Goal: Transaction & Acquisition: Download file/media

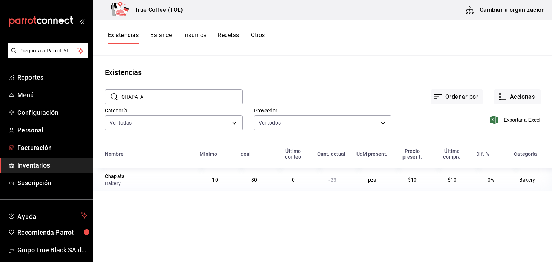
click at [40, 141] on link "Facturación" at bounding box center [46, 147] width 93 height 15
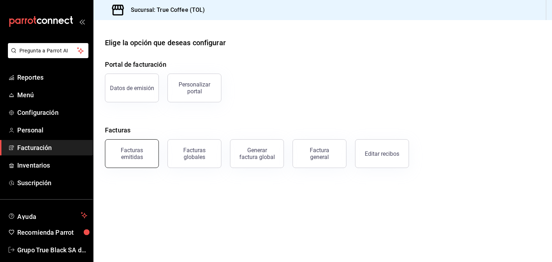
click at [149, 156] on div "Facturas emitidas" at bounding box center [132, 154] width 45 height 14
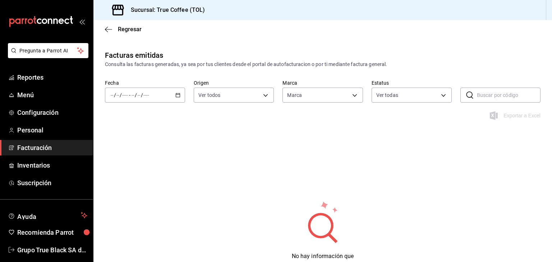
type input "26f61452-cae3-4785-a690-7b393e87ceb5"
click at [175, 91] on div "/ / - / /" at bounding box center [145, 95] width 80 height 15
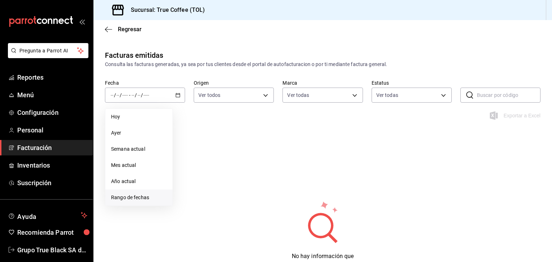
click at [134, 198] on span "Rango de fechas" at bounding box center [139, 198] width 56 height 8
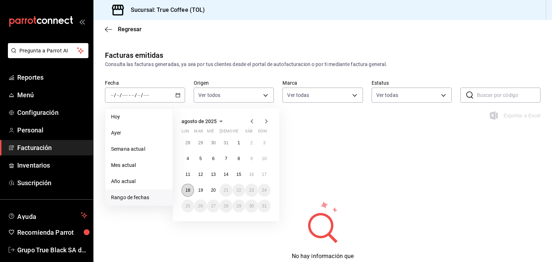
click at [192, 192] on button "18" at bounding box center [187, 190] width 13 height 13
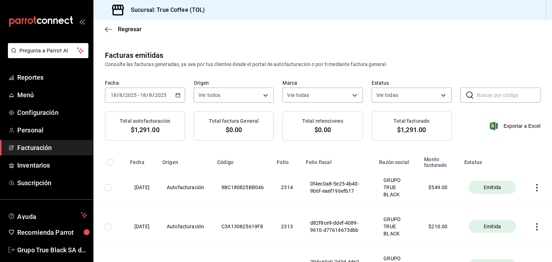
click at [175, 99] on div "[DATE] [DATE] - [DATE] [DATE]" at bounding box center [145, 95] width 80 height 15
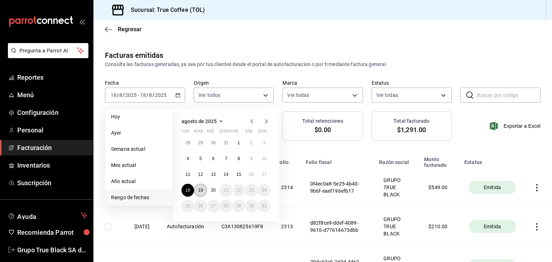
click at [202, 190] on abbr "19" at bounding box center [200, 190] width 5 height 5
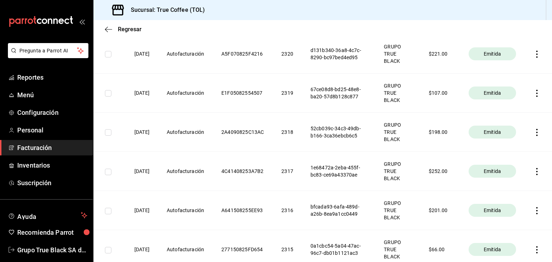
scroll to position [337, 0]
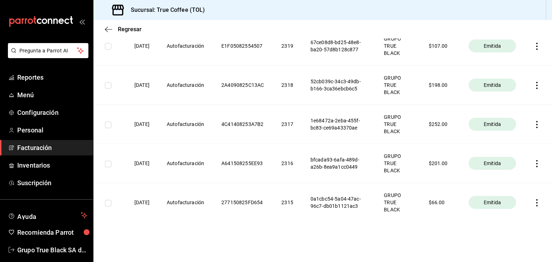
click at [533, 199] on icon "button" at bounding box center [536, 202] width 7 height 7
click at [519, 187] on div "Descargar PDF" at bounding box center [508, 185] width 34 height 6
click at [536, 161] on icon "button" at bounding box center [536, 163] width 1 height 7
click at [511, 141] on li "Descargar PDF" at bounding box center [502, 145] width 63 height 18
click at [533, 126] on icon "button" at bounding box center [536, 124] width 7 height 7
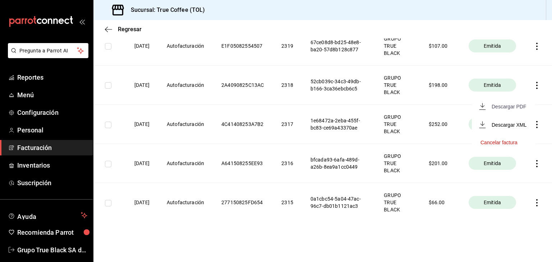
click at [511, 108] on div "Descargar PDF" at bounding box center [508, 107] width 34 height 6
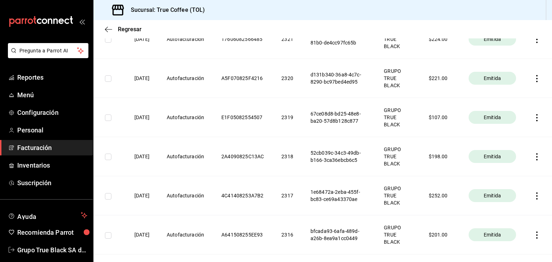
scroll to position [265, 0]
click at [533, 155] on icon "button" at bounding box center [536, 157] width 7 height 7
click at [516, 138] on div "Descargar PDF" at bounding box center [508, 139] width 34 height 6
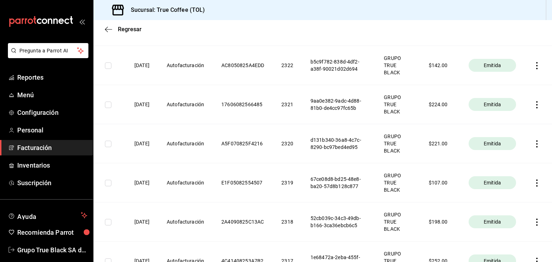
scroll to position [194, 0]
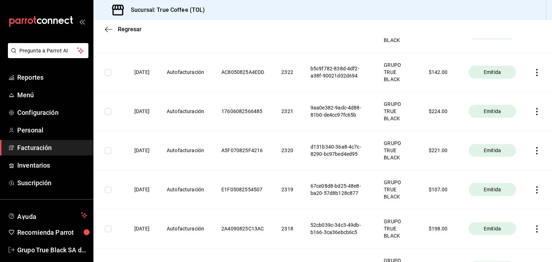
click at [533, 191] on icon "button" at bounding box center [536, 189] width 7 height 7
click at [519, 174] on div "Descargar PDF" at bounding box center [508, 172] width 34 height 6
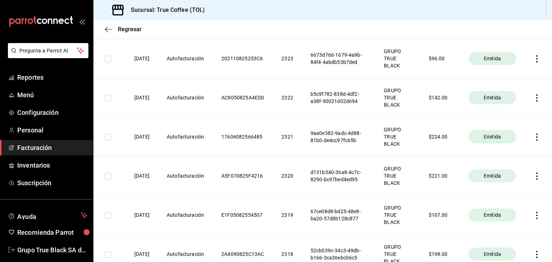
scroll to position [158, 0]
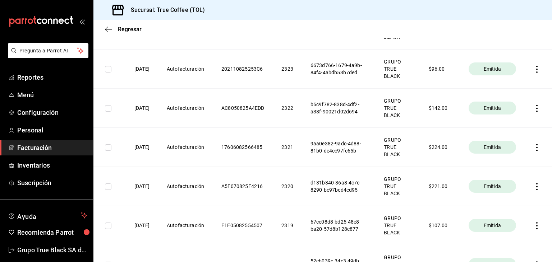
click at [533, 185] on icon "button" at bounding box center [536, 186] width 7 height 7
click at [508, 162] on li "Descargar PDF" at bounding box center [502, 169] width 63 height 18
click at [536, 148] on icon "button" at bounding box center [536, 147] width 1 height 7
click at [516, 134] on li "Descargar PDF" at bounding box center [502, 130] width 63 height 18
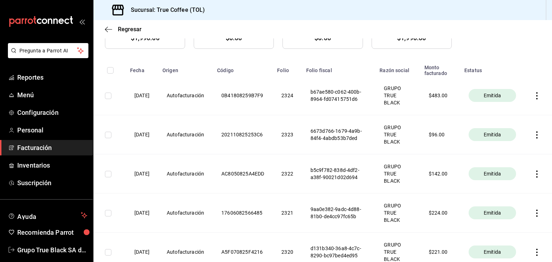
scroll to position [86, 0]
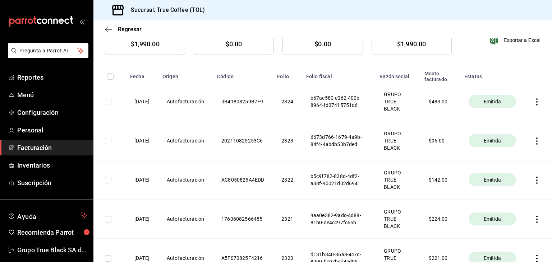
click at [533, 182] on icon "button" at bounding box center [536, 180] width 7 height 7
click at [515, 163] on div "Descargar PDF" at bounding box center [508, 163] width 34 height 6
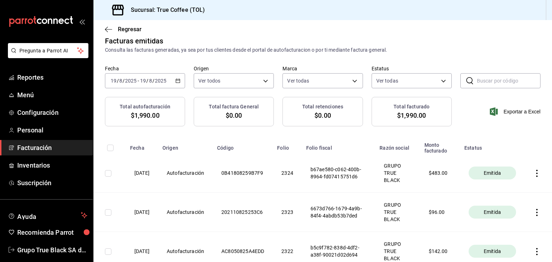
scroll to position [14, 0]
click at [529, 217] on th at bounding box center [537, 212] width 27 height 39
click at [533, 212] on icon "button" at bounding box center [536, 212] width 7 height 7
click at [520, 204] on li "Descargar PDF" at bounding box center [502, 195] width 63 height 18
click at [536, 171] on icon "button" at bounding box center [536, 173] width 1 height 7
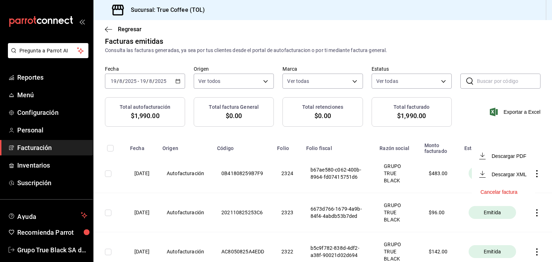
click at [519, 161] on li "Descargar PDF" at bounding box center [502, 156] width 63 height 18
click at [177, 80] on icon "button" at bounding box center [177, 81] width 5 height 5
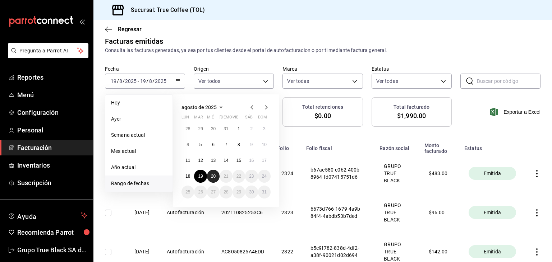
click at [210, 177] on button "20" at bounding box center [213, 176] width 13 height 13
click at [210, 176] on button "20" at bounding box center [213, 176] width 13 height 13
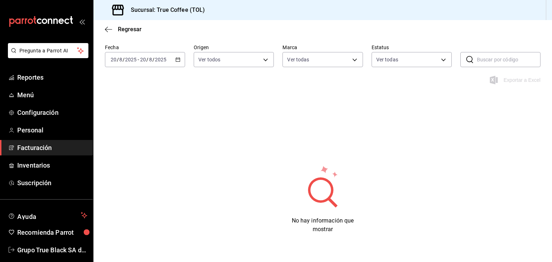
scroll to position [36, 0]
